Goal: Information Seeking & Learning: Check status

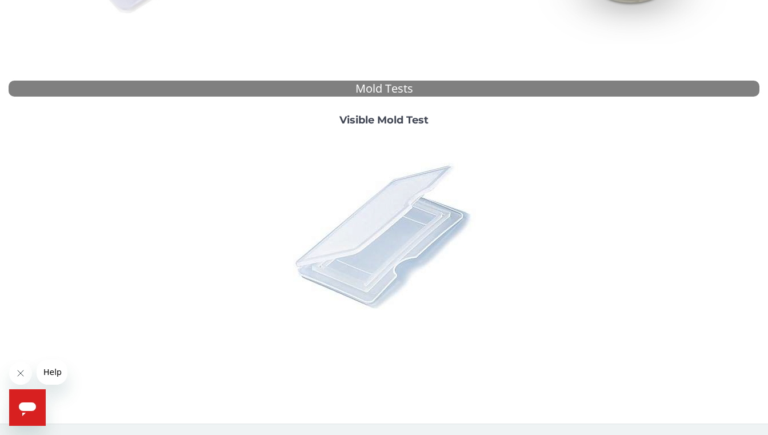
click at [370, 240] on img at bounding box center [384, 235] width 200 height 200
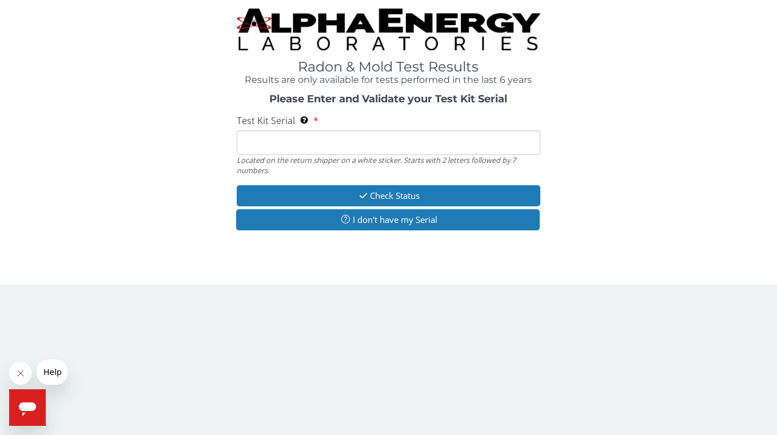
click at [331, 143] on input "Test Kit Serial Located on the return shipper on a white sticker. Starts with 2…" at bounding box center [389, 142] width 304 height 25
paste input "ML181284"
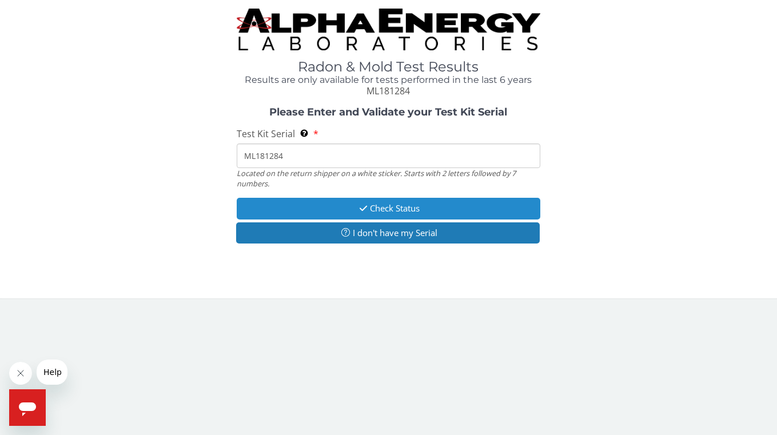
type input "ML181284"
click at [346, 206] on button "Check Status" at bounding box center [389, 208] width 304 height 21
